Goal: Information Seeking & Learning: Learn about a topic

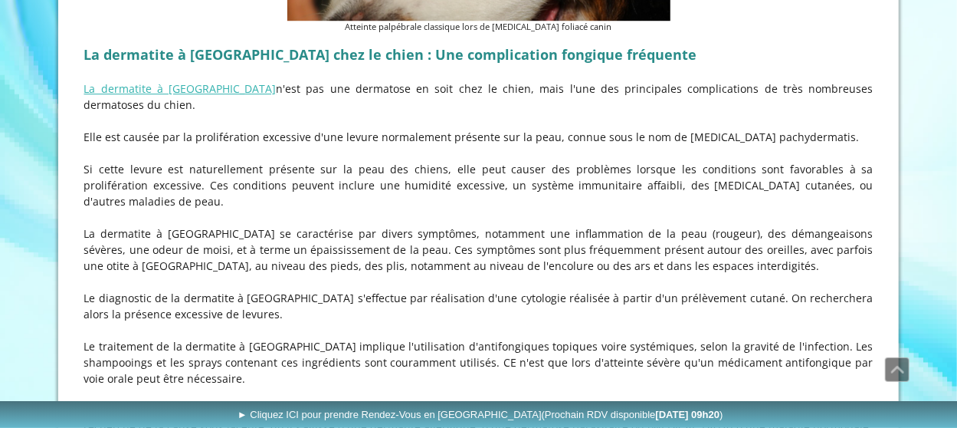
scroll to position [4980, 0]
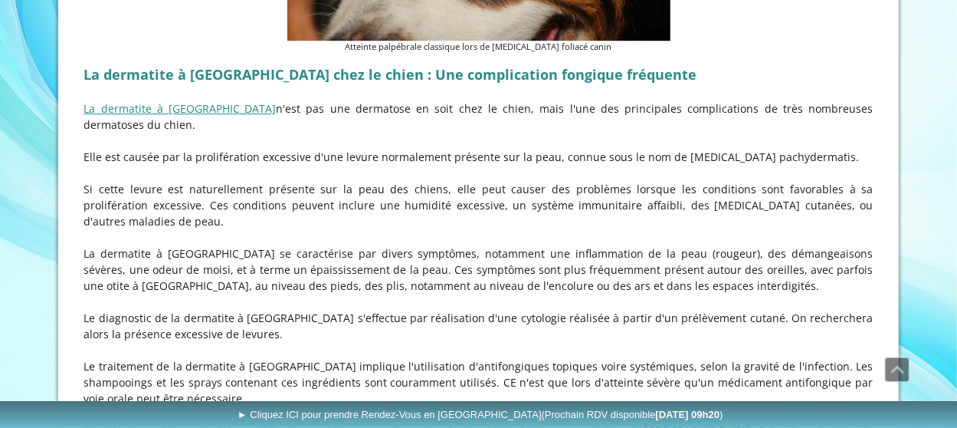
click at [195, 101] on link "La dermatite à [GEOGRAPHIC_DATA]" at bounding box center [180, 108] width 192 height 15
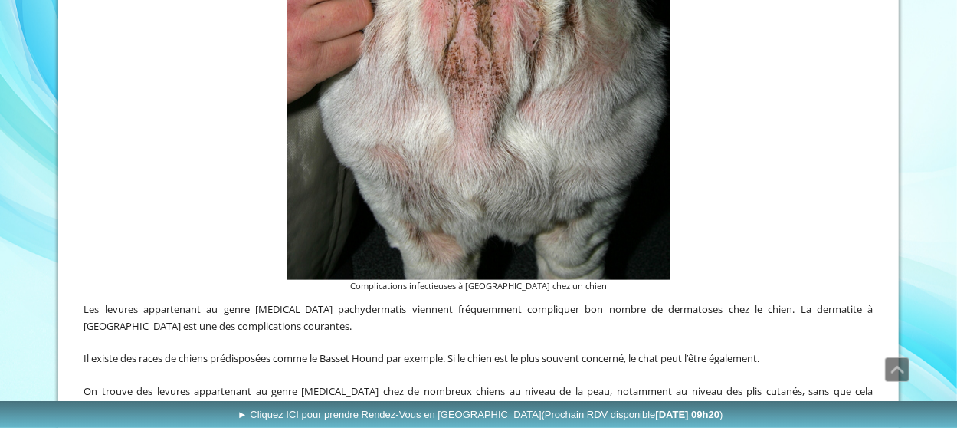
scroll to position [907, 0]
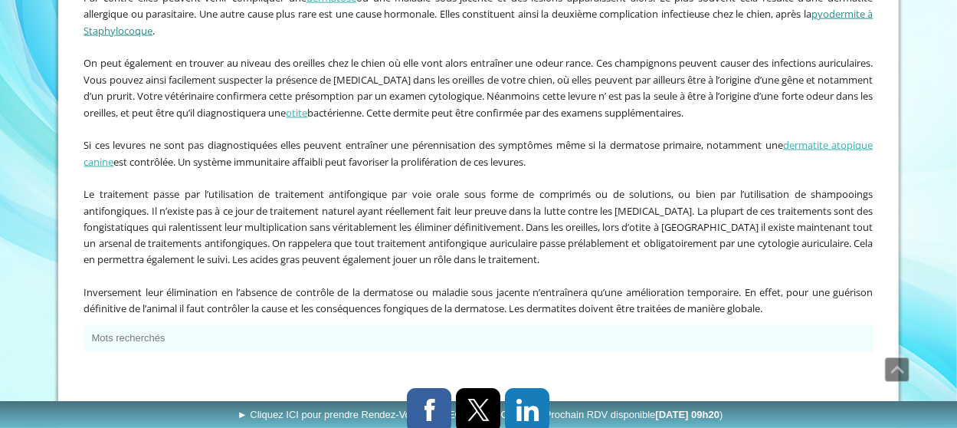
scroll to position [1214, 0]
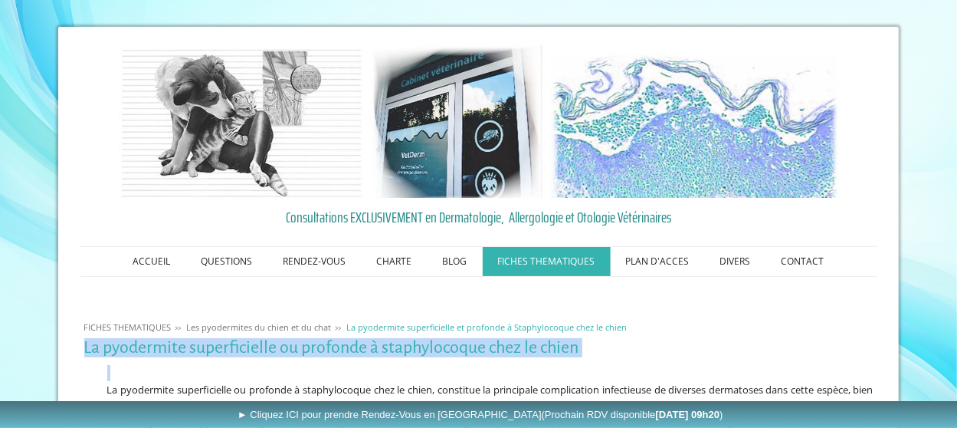
drag, startPoint x: 74, startPoint y: 342, endPoint x: 529, endPoint y: 359, distance: 455.5
copy div "La pyodermite superficielle ou profonde à staphylocoque chez le chien"
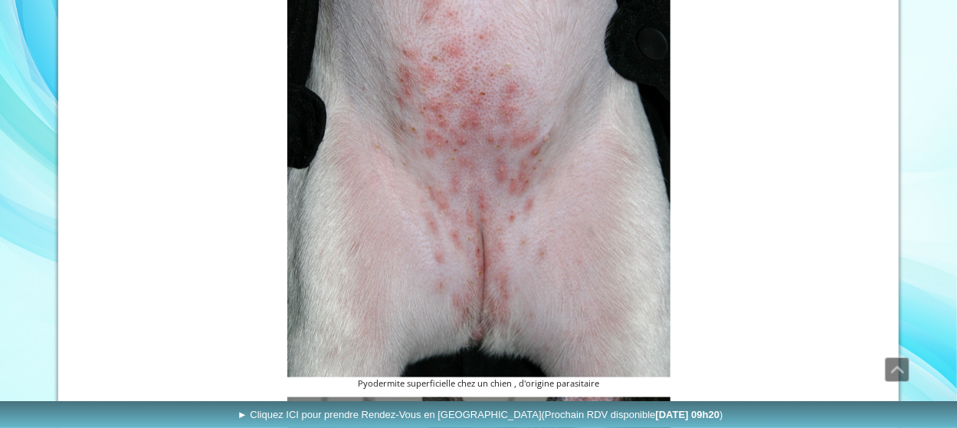
scroll to position [843, 0]
